Goal: Transaction & Acquisition: Obtain resource

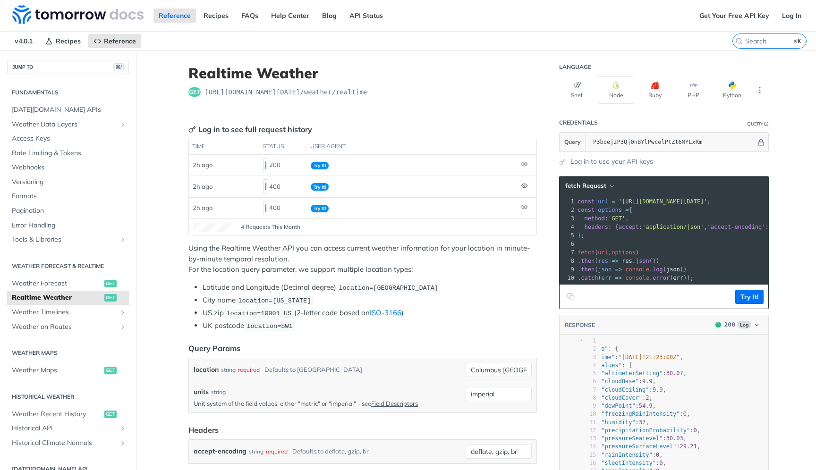
scroll to position [0, 22]
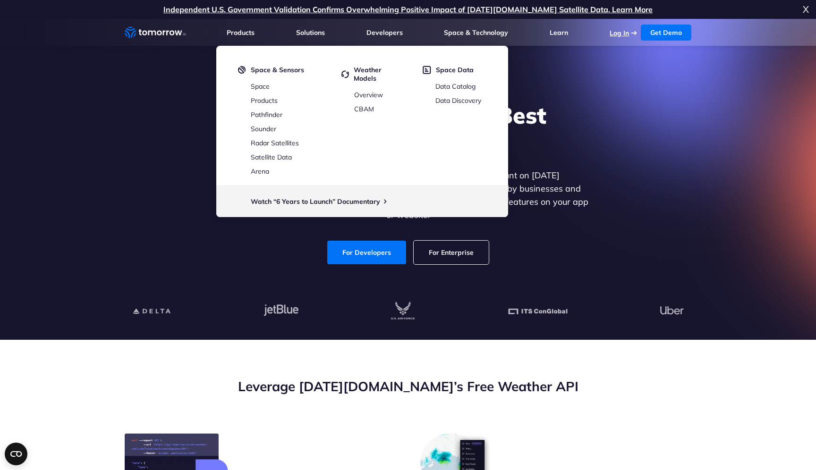
click at [614, 33] on link "Log In" at bounding box center [618, 33] width 19 height 8
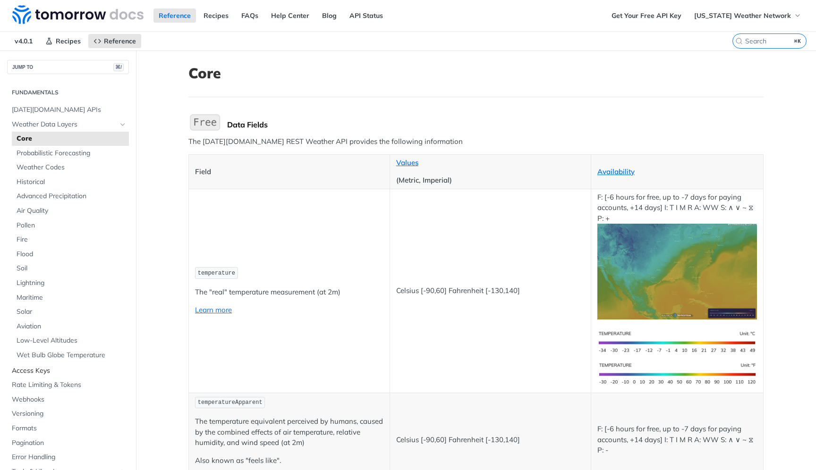
click at [37, 371] on span "Access Keys" at bounding box center [69, 370] width 115 height 9
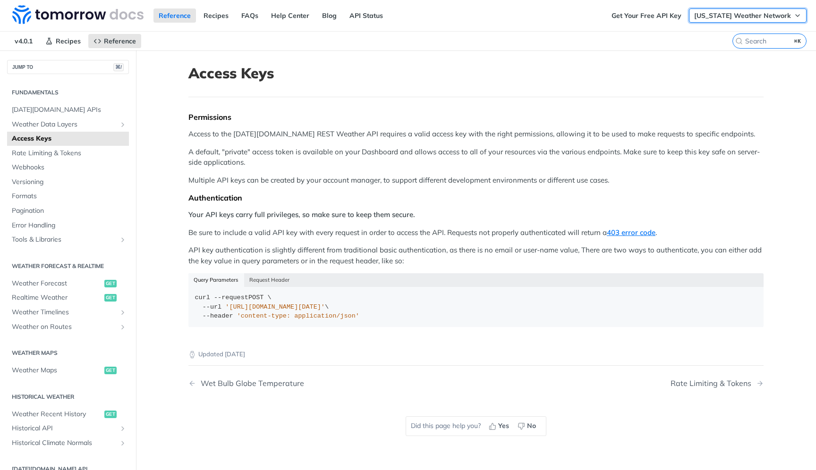
click at [792, 19] on button "[US_STATE] Weather Network" at bounding box center [748, 15] width 118 height 14
click at [686, 17] on link "Get Your Free API Key" at bounding box center [646, 15] width 80 height 14
